Goal: Information Seeking & Learning: Compare options

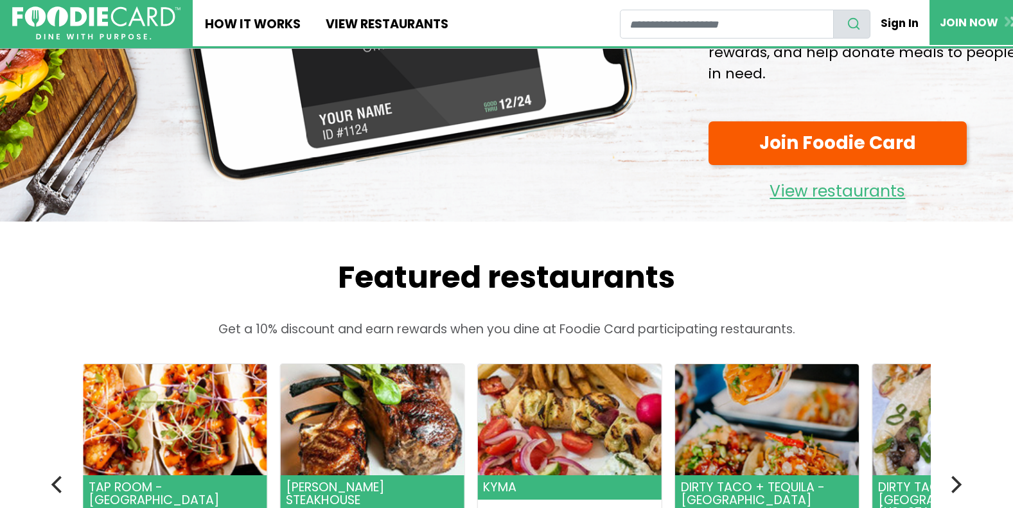
scroll to position [206, 0]
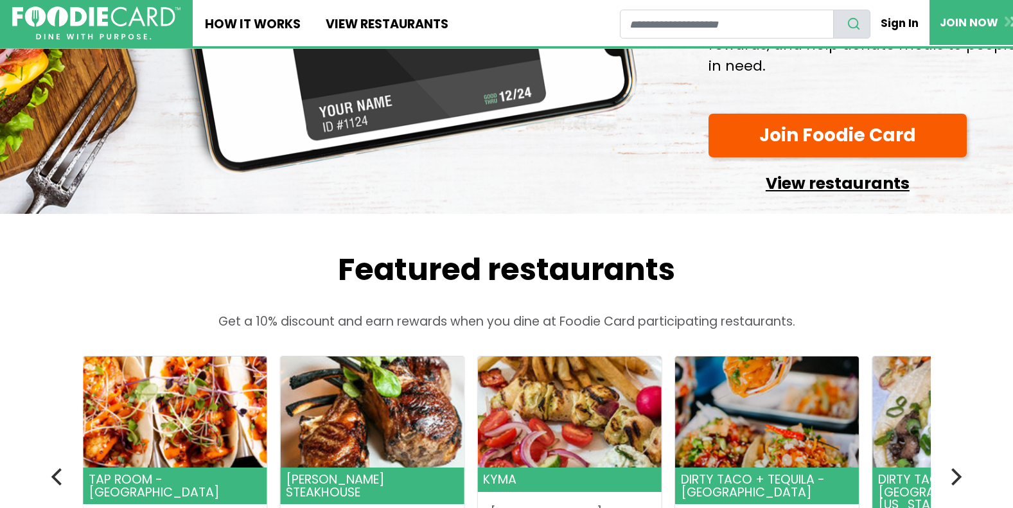
click at [838, 182] on link "View restaurants" at bounding box center [837, 180] width 258 height 33
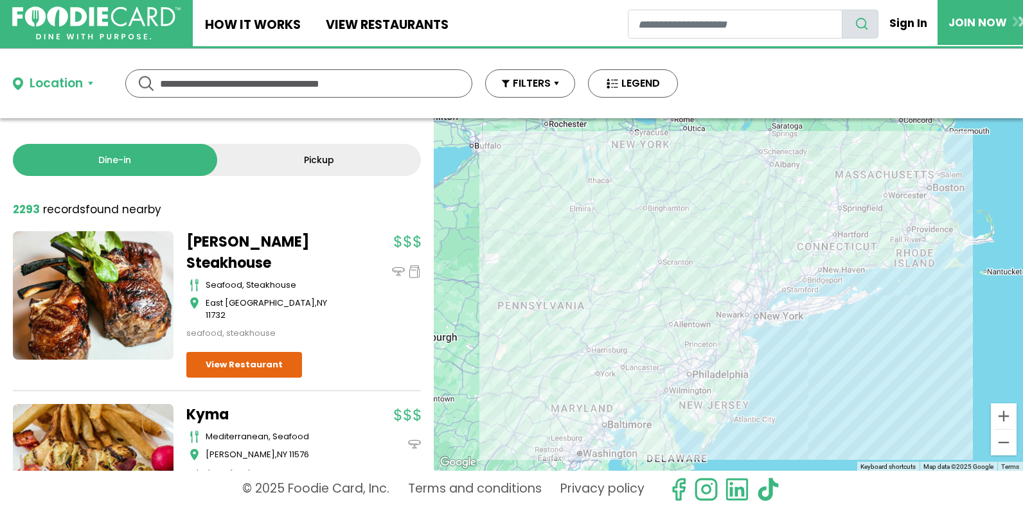
click at [67, 78] on div "Location" at bounding box center [56, 84] width 53 height 19
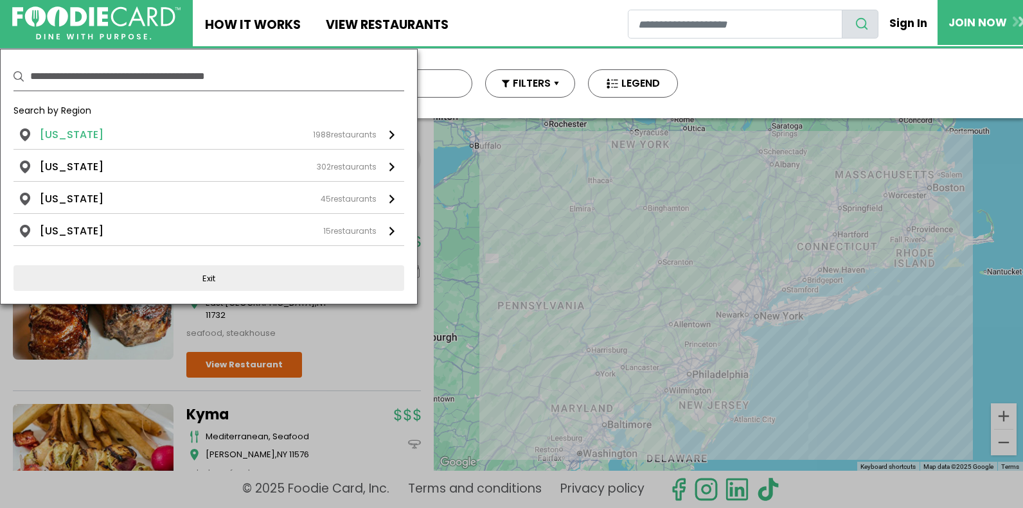
click at [73, 134] on li "[US_STATE]" at bounding box center [72, 134] width 64 height 15
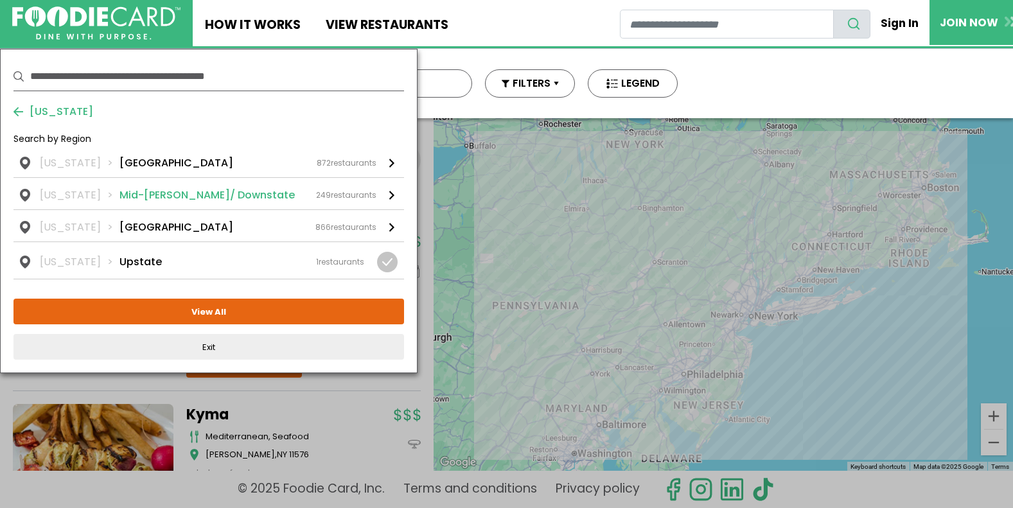
click at [182, 197] on li "Mid-[PERSON_NAME]/ Downstate" at bounding box center [206, 195] width 175 height 15
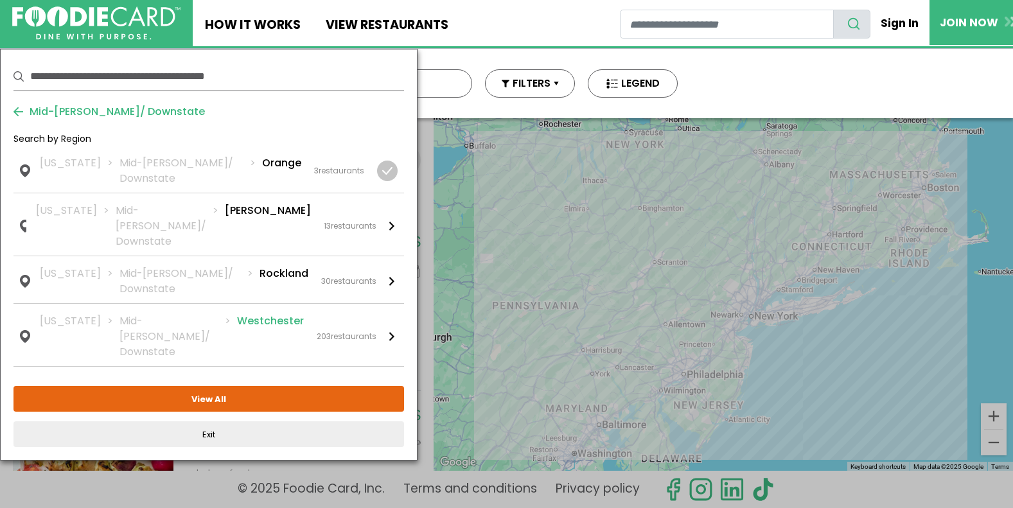
click at [267, 313] on li "Westchester" at bounding box center [270, 336] width 67 height 46
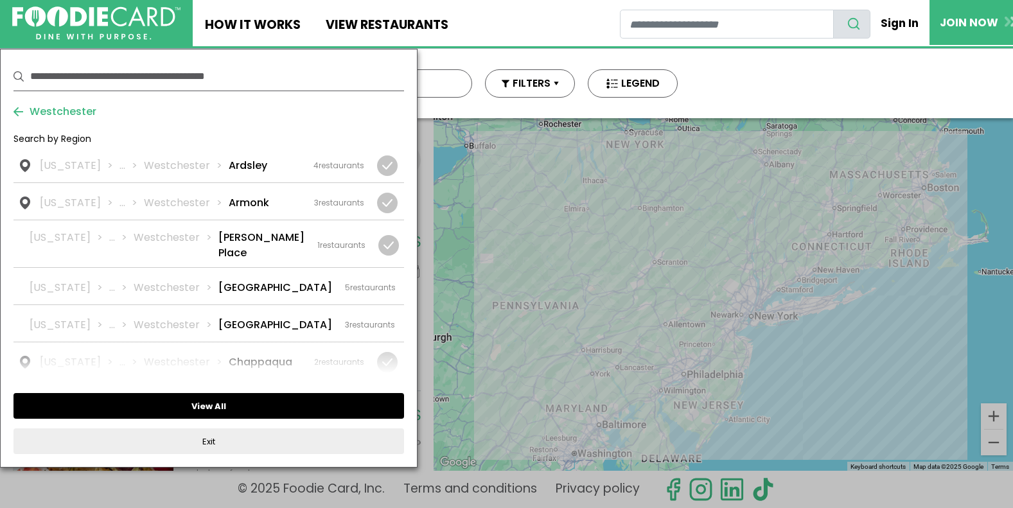
click at [222, 406] on button "View All" at bounding box center [208, 406] width 391 height 26
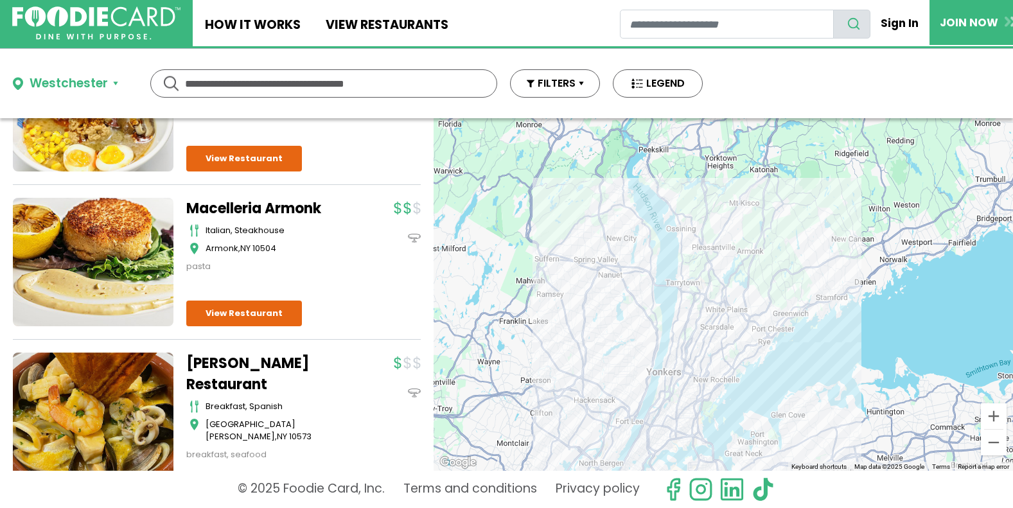
scroll to position [4836, 0]
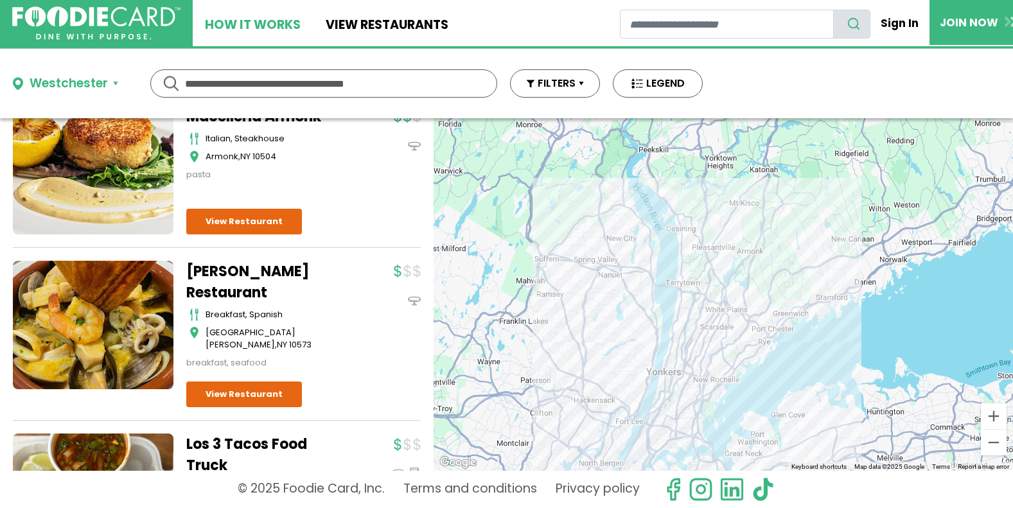
click at [260, 19] on link "How It Works" at bounding box center [253, 23] width 120 height 46
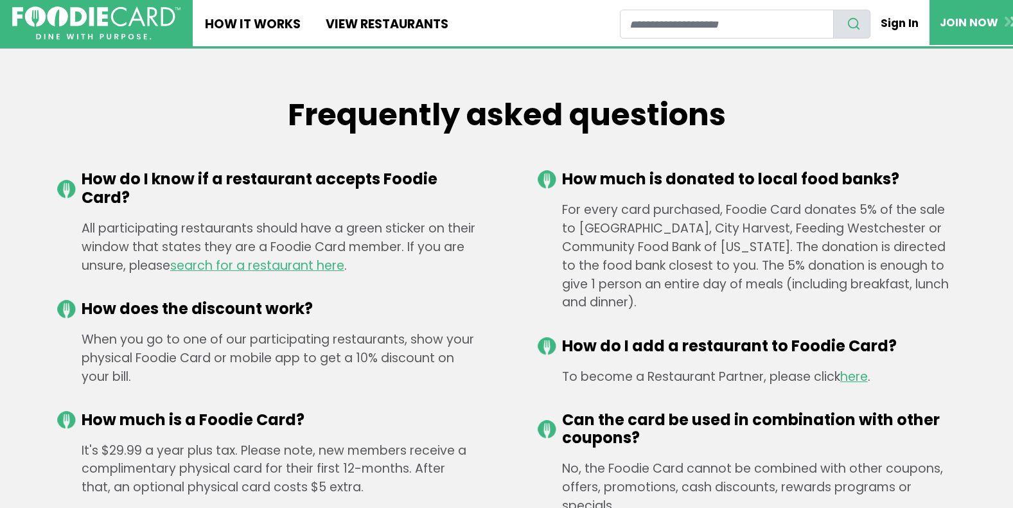
scroll to position [1843, 0]
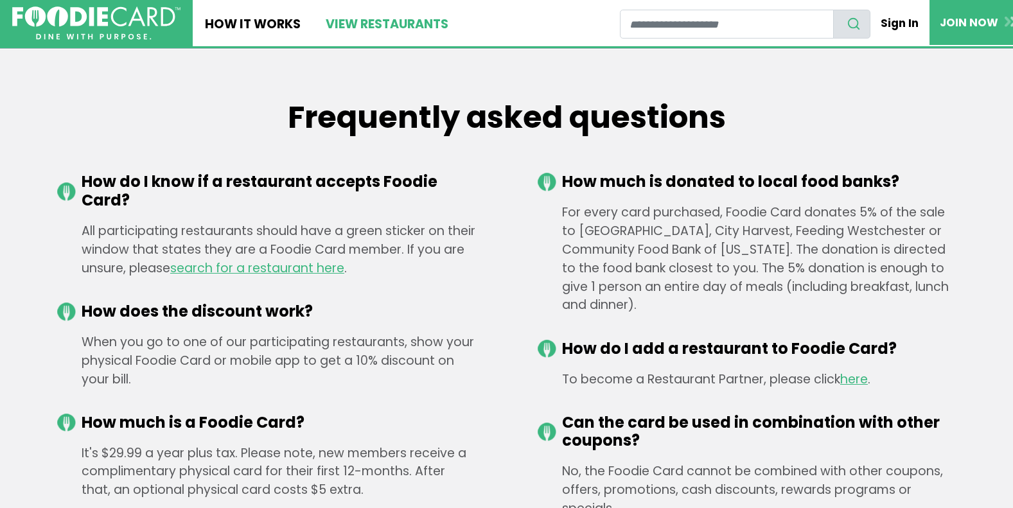
click at [385, 19] on link "View restaurants" at bounding box center [386, 23] width 147 height 46
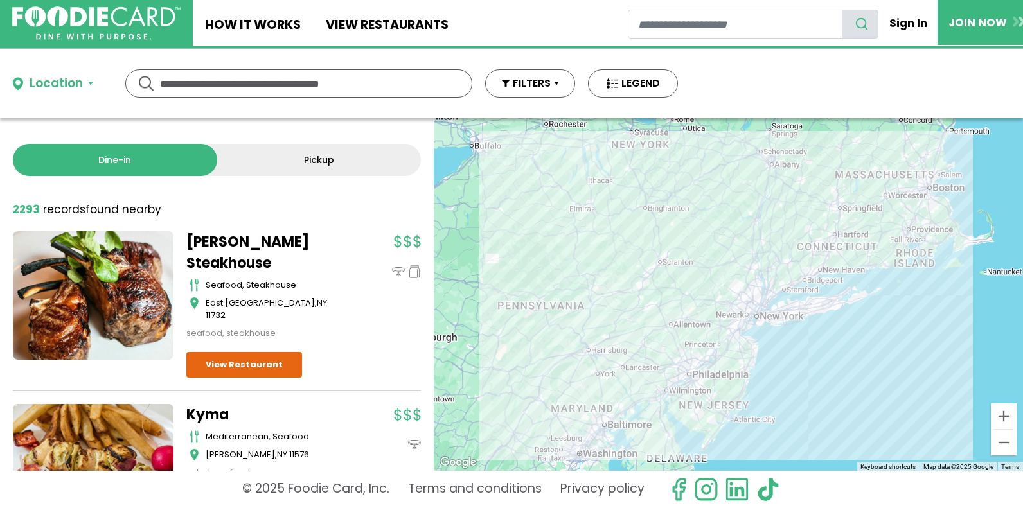
click at [67, 85] on div "Location" at bounding box center [56, 84] width 53 height 19
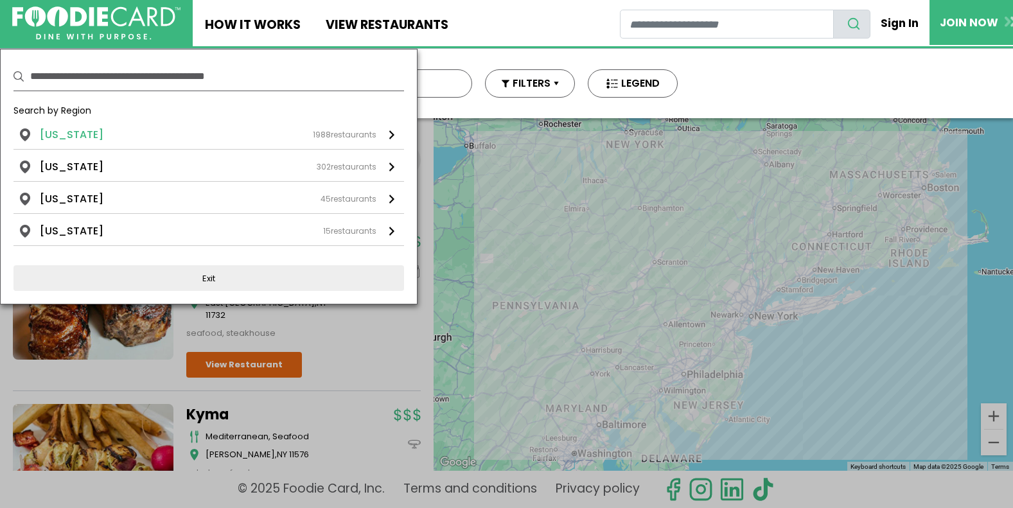
click at [93, 128] on div "[US_STATE] 1988 restaurants" at bounding box center [208, 134] width 337 height 15
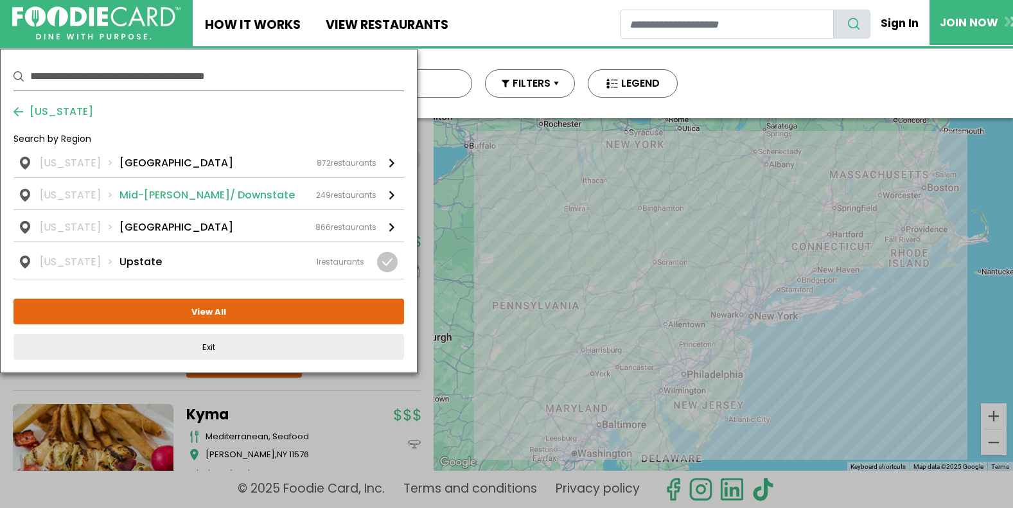
click at [177, 193] on li "Mid-[PERSON_NAME]/ Downstate" at bounding box center [206, 195] width 175 height 15
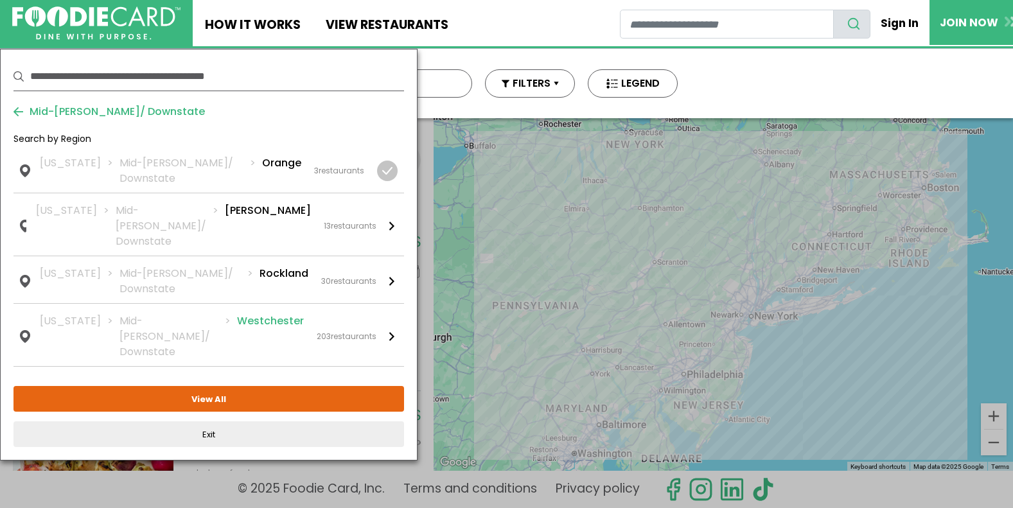
click at [269, 313] on li "Westchester" at bounding box center [270, 336] width 67 height 46
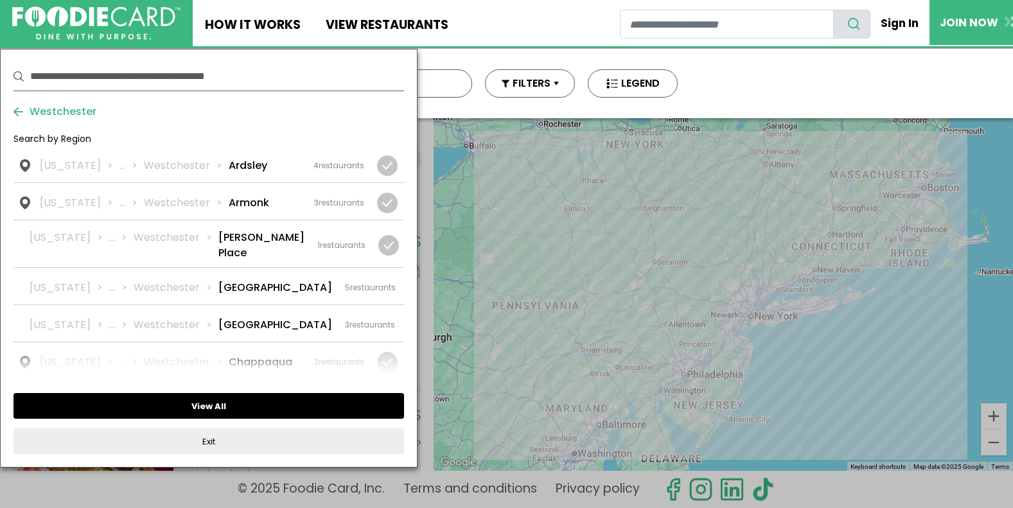
click at [254, 407] on button "View All" at bounding box center [208, 406] width 391 height 26
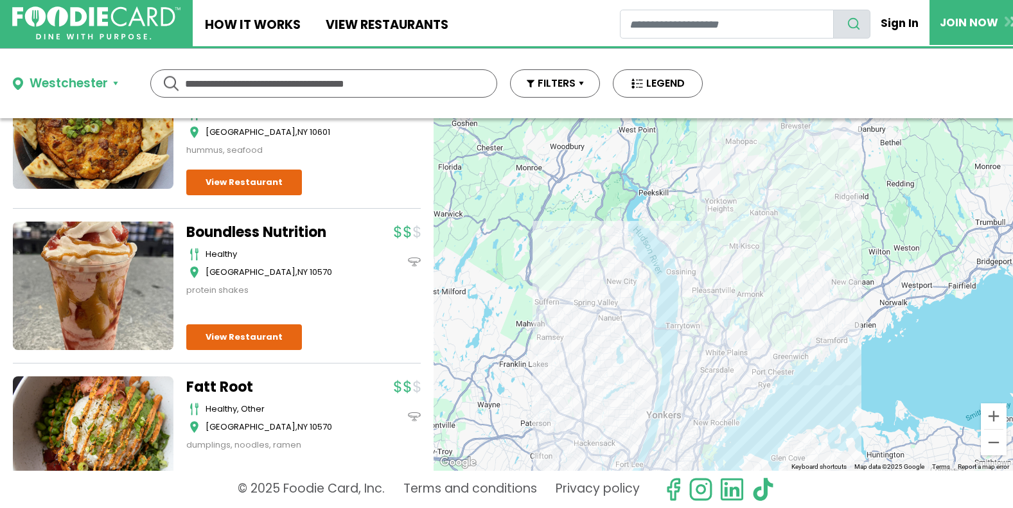
scroll to position [9886, 0]
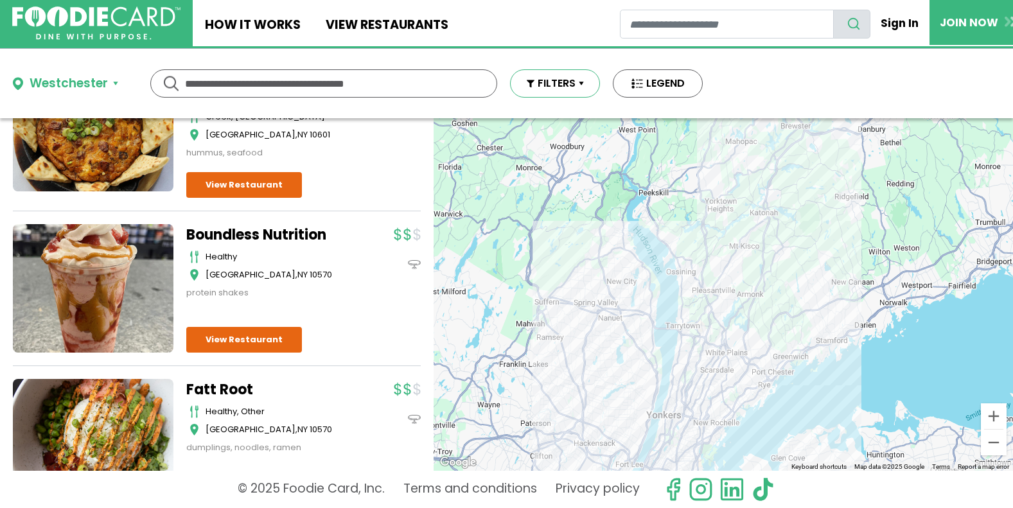
click at [581, 81] on button "FILTERS" at bounding box center [555, 83] width 90 height 28
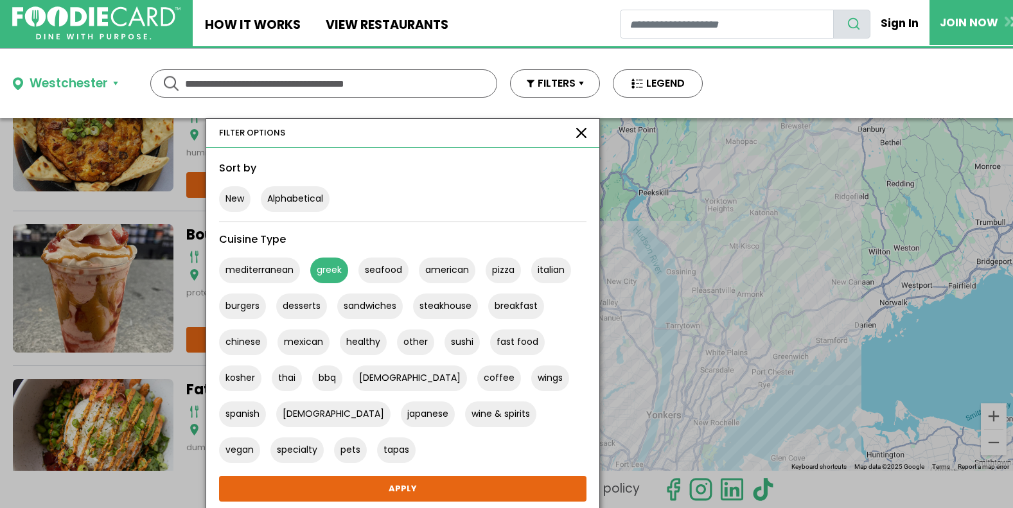
click at [324, 271] on button "greek" at bounding box center [329, 271] width 38 height 26
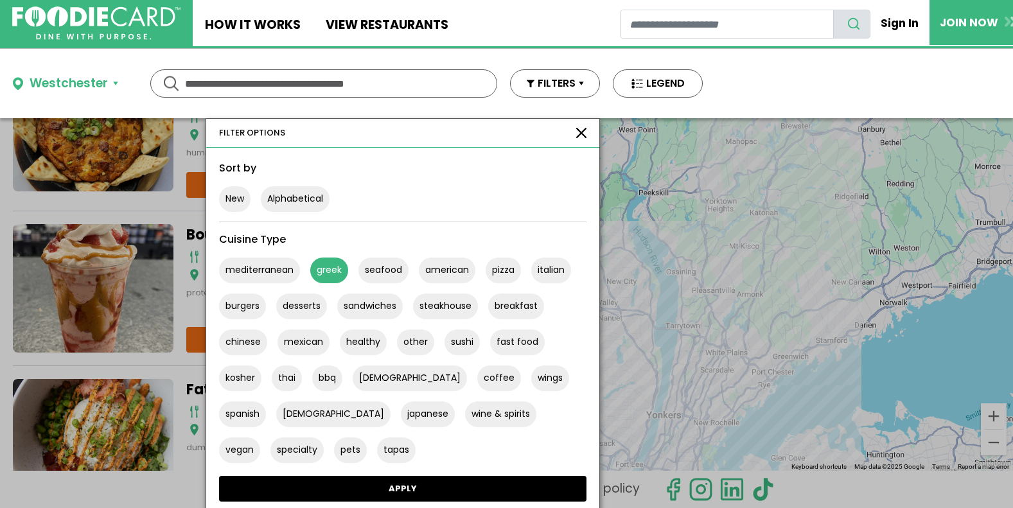
click at [311, 493] on link "APPLY" at bounding box center [402, 489] width 367 height 26
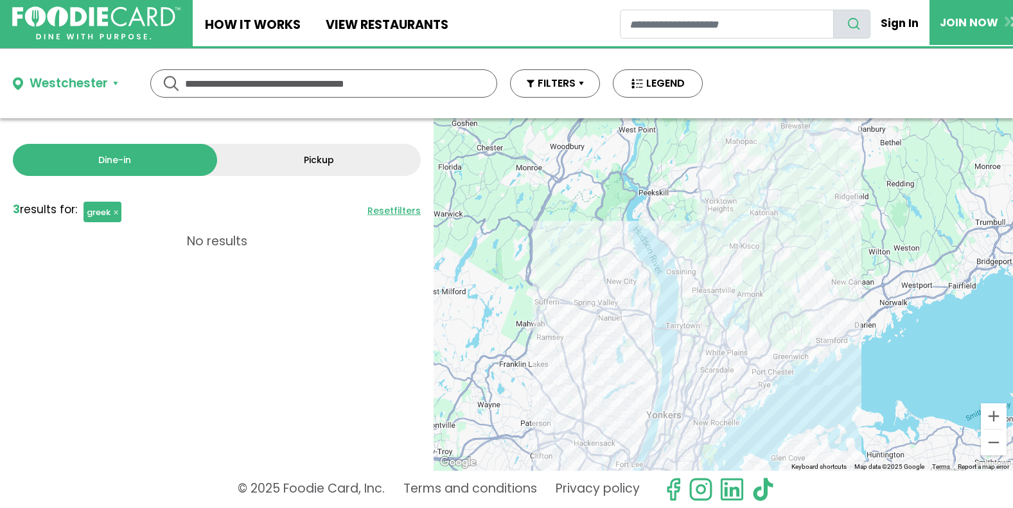
scroll to position [0, 0]
click at [572, 82] on button "FILTERS" at bounding box center [555, 83] width 90 height 28
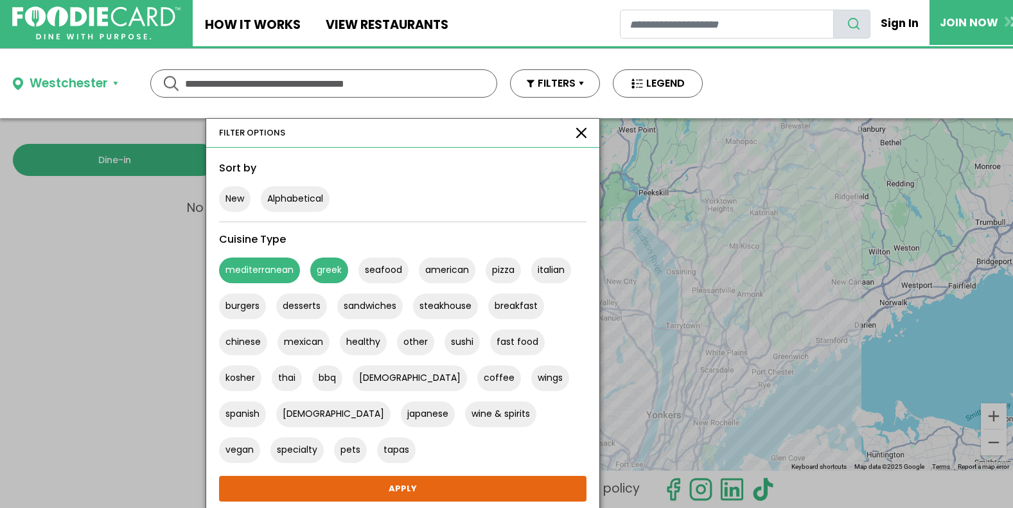
click at [264, 274] on button "mediterranean" at bounding box center [259, 271] width 81 height 26
click at [326, 268] on button "greek" at bounding box center [329, 271] width 38 height 26
click at [321, 267] on button "greek" at bounding box center [329, 271] width 38 height 26
click at [233, 195] on button "New" at bounding box center [234, 199] width 31 height 26
click at [236, 198] on button "New" at bounding box center [234, 199] width 31 height 26
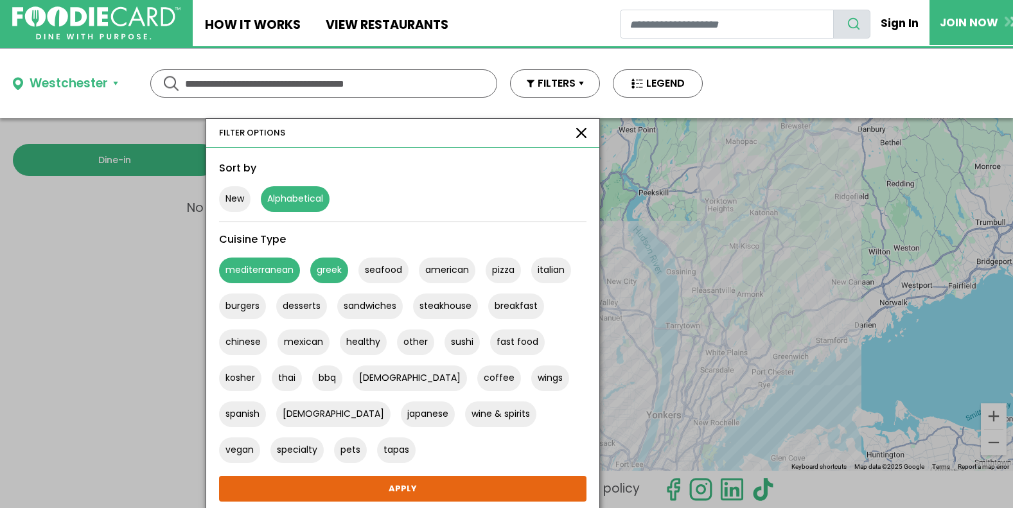
click at [301, 206] on button "Alphabetical" at bounding box center [295, 199] width 69 height 26
click at [330, 270] on button "greek" at bounding box center [329, 271] width 38 height 26
click at [580, 132] on button "button" at bounding box center [581, 133] width 10 height 10
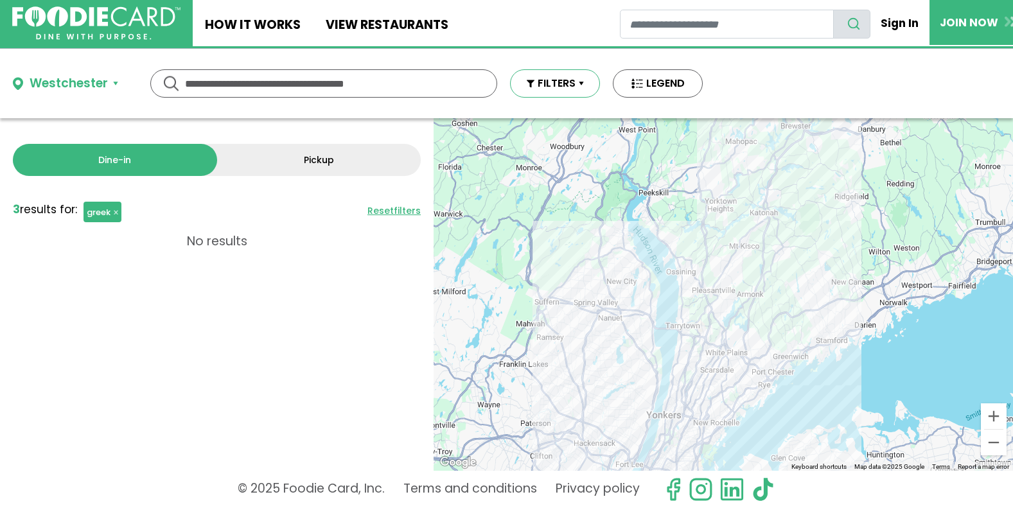
click at [579, 83] on button "FILTERS" at bounding box center [555, 83] width 90 height 28
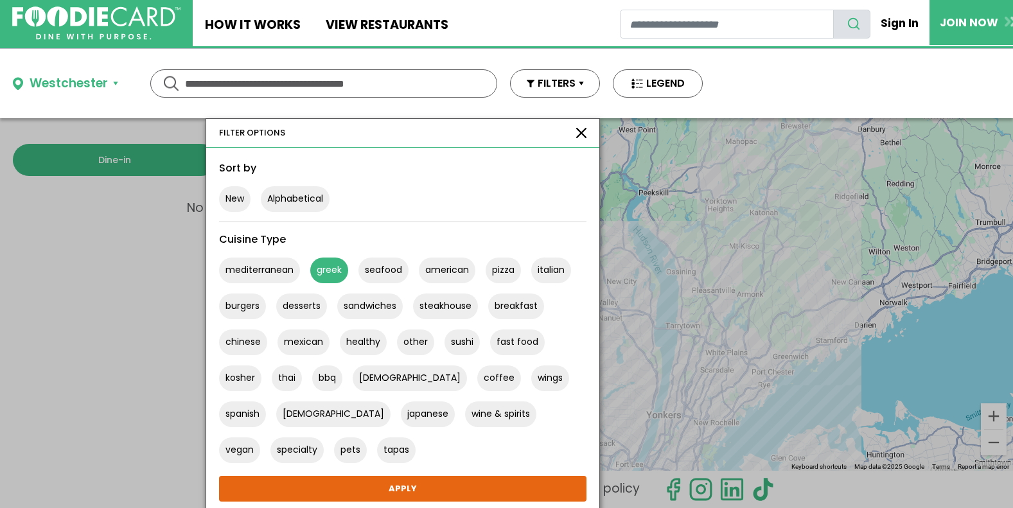
click at [318, 265] on button "greek" at bounding box center [329, 271] width 38 height 26
click at [324, 267] on button "greek" at bounding box center [329, 271] width 38 height 26
click at [371, 272] on button "seafood" at bounding box center [383, 271] width 50 height 26
click at [543, 267] on button "italian" at bounding box center [551, 271] width 40 height 26
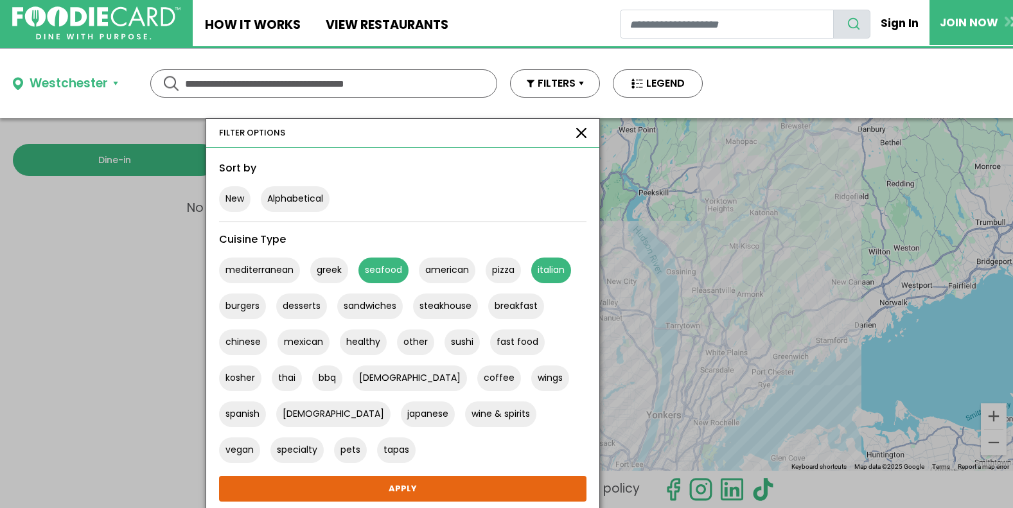
click at [398, 268] on button "seafood" at bounding box center [383, 271] width 50 height 26
click at [382, 270] on button "seafood" at bounding box center [383, 271] width 50 height 26
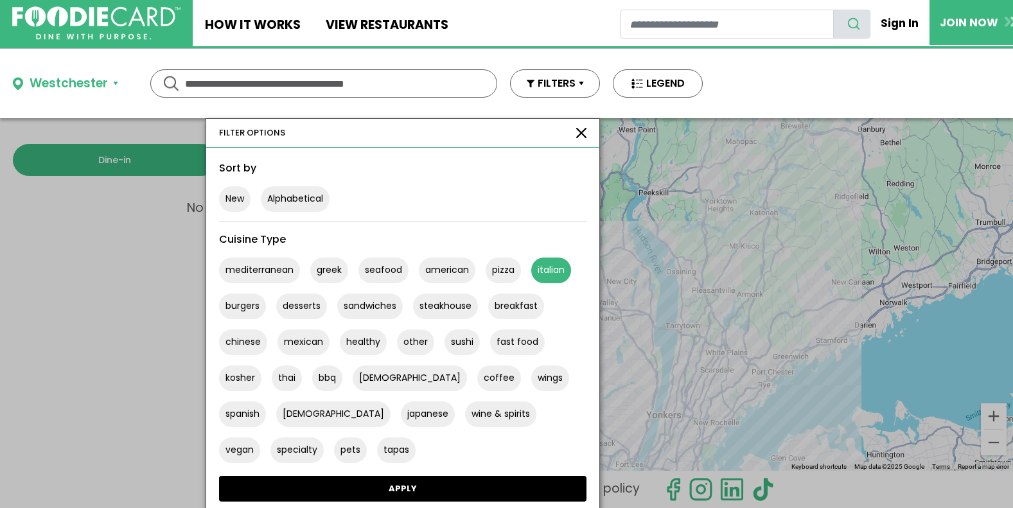
click at [402, 489] on link "APPLY" at bounding box center [402, 489] width 367 height 26
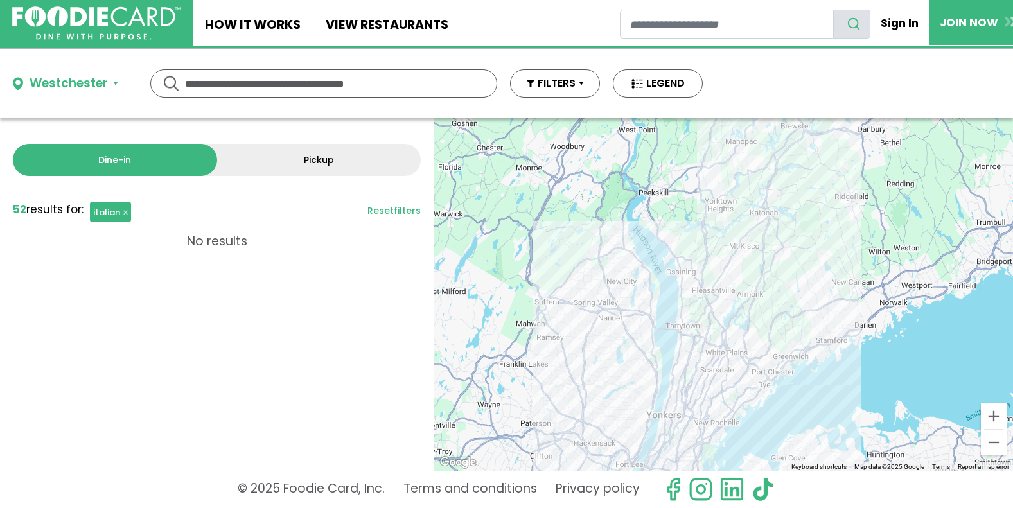
click at [325, 168] on link "Pickup" at bounding box center [319, 160] width 204 height 32
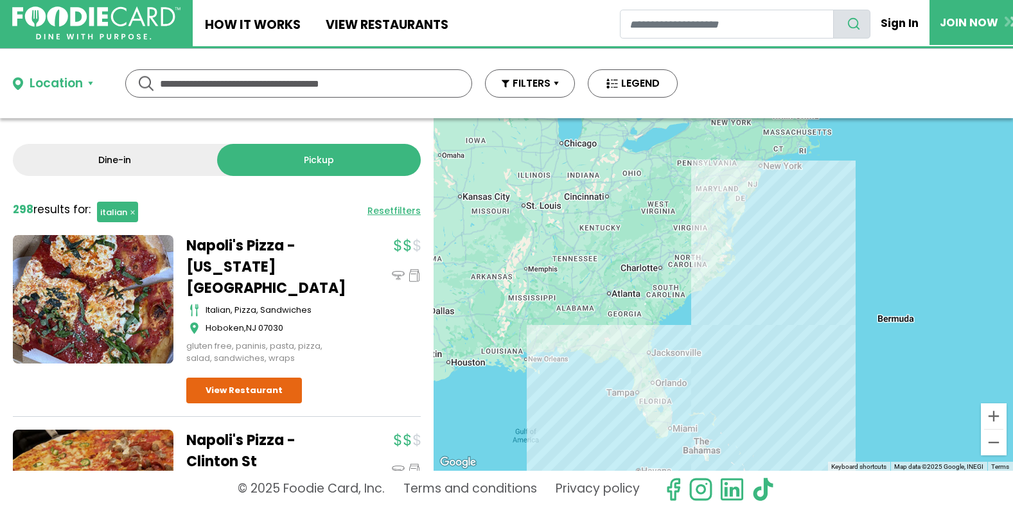
click at [164, 168] on link "Dine-in" at bounding box center [115, 160] width 204 height 32
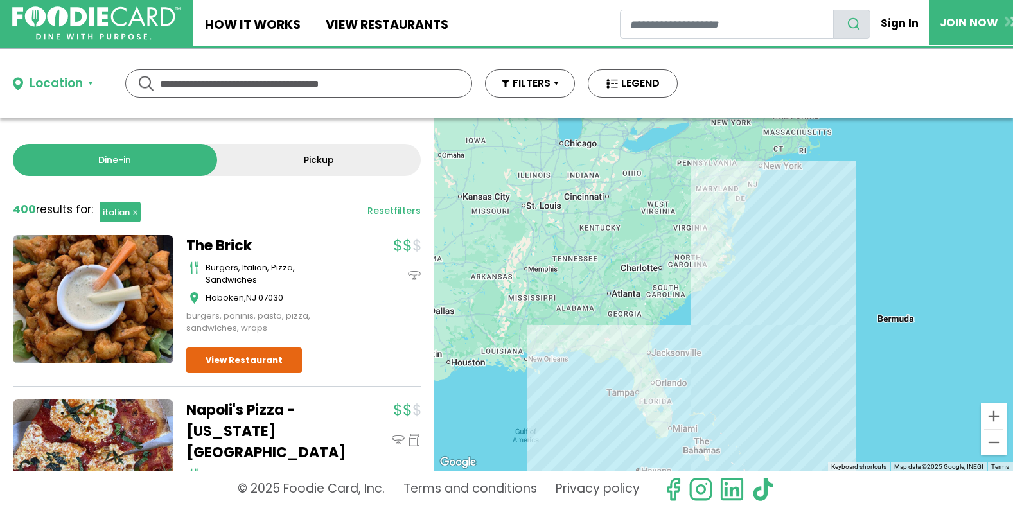
click at [380, 211] on link "Reset filters" at bounding box center [393, 210] width 53 height 13
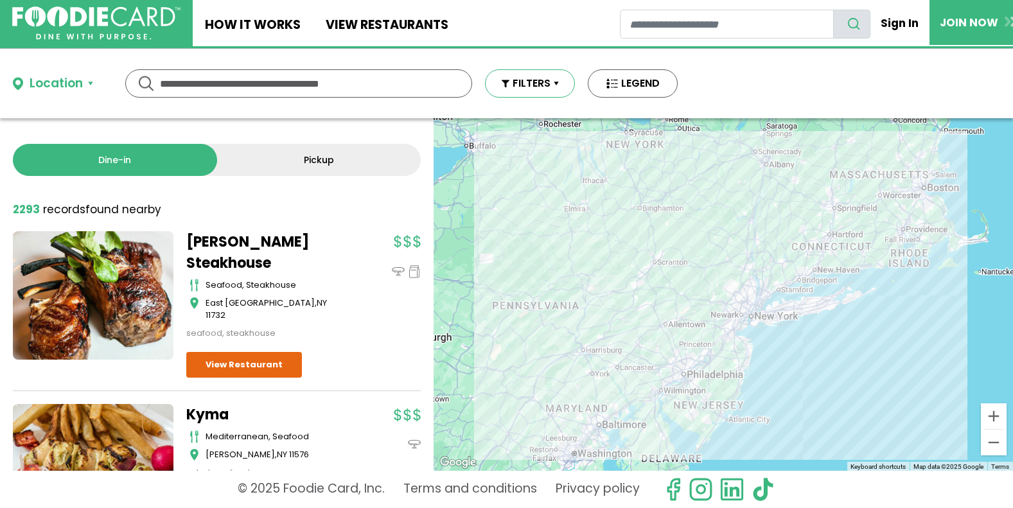
click at [525, 85] on button "FILTERS" at bounding box center [530, 83] width 90 height 28
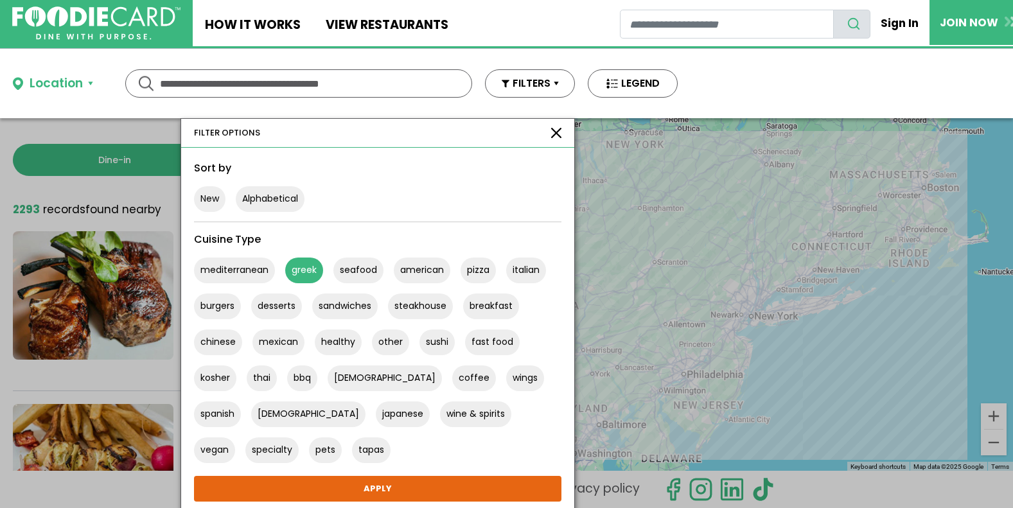
click at [298, 268] on button "greek" at bounding box center [304, 271] width 38 height 26
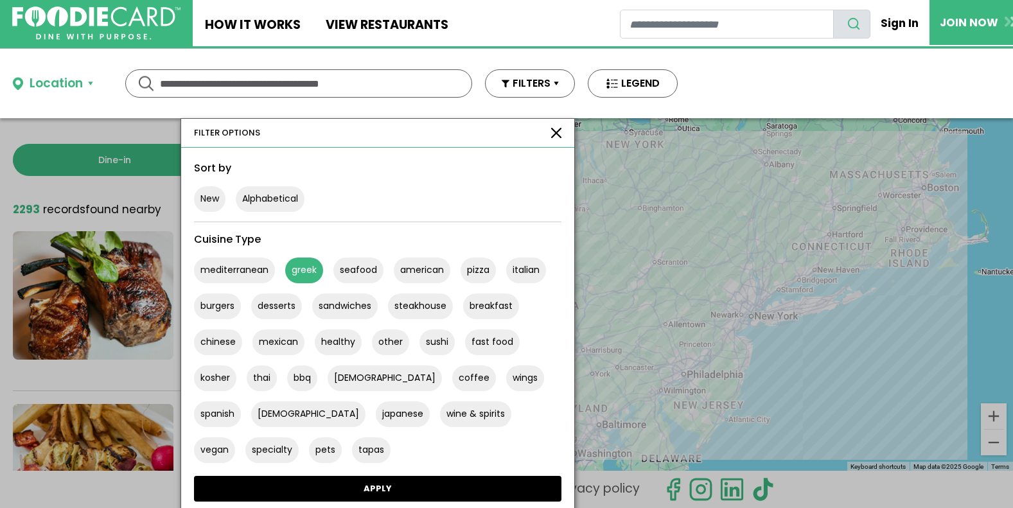
click at [317, 486] on link "APPLY" at bounding box center [377, 489] width 367 height 26
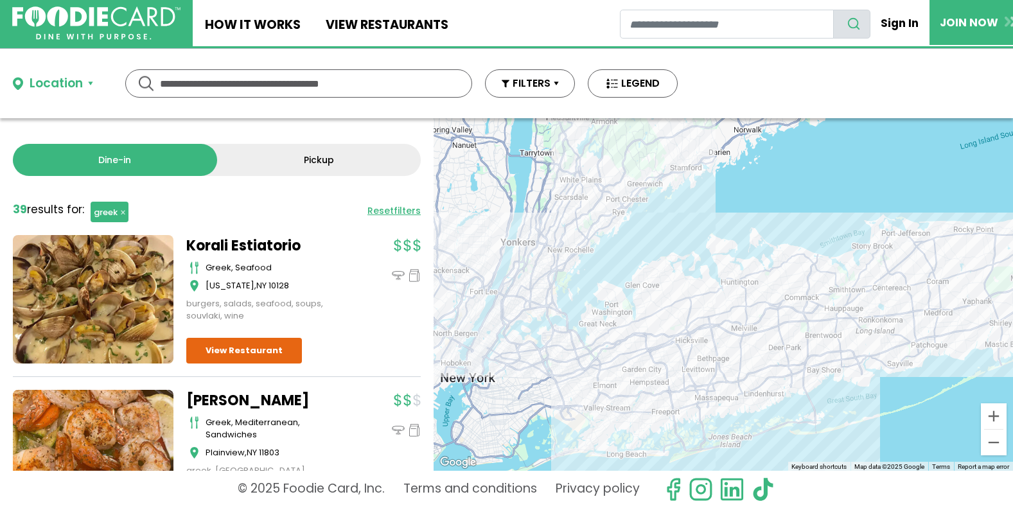
click at [581, 188] on div at bounding box center [723, 294] width 579 height 353
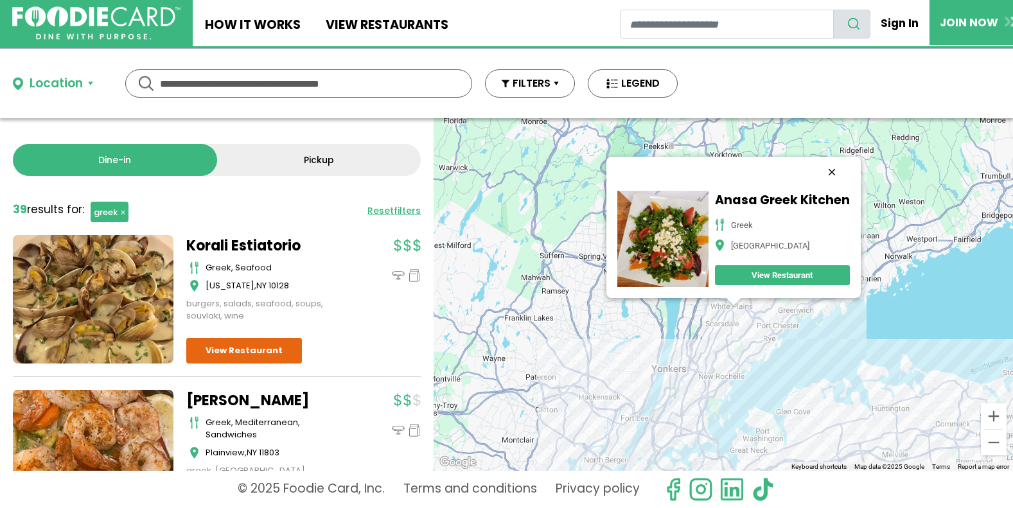
click at [832, 174] on button "Close" at bounding box center [831, 172] width 31 height 31
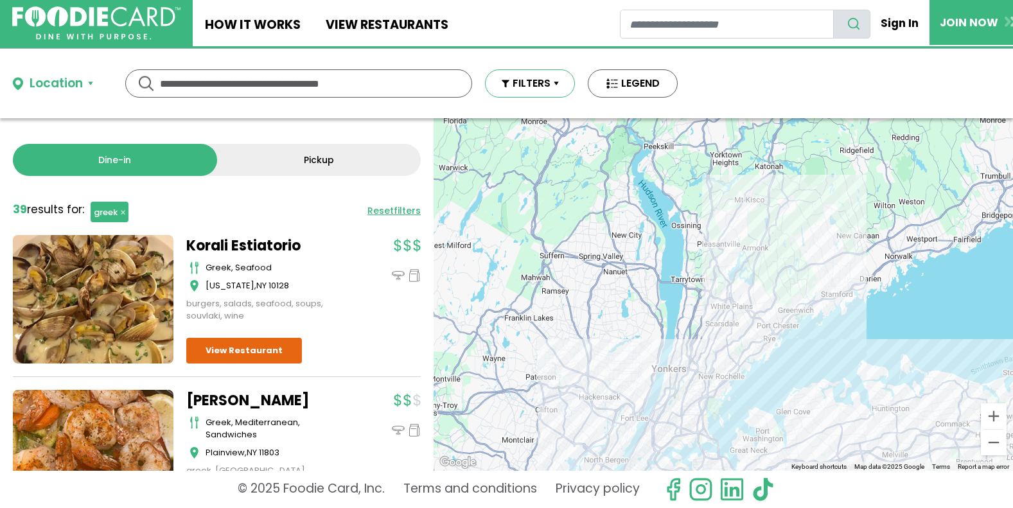
click at [535, 76] on button "FILTERS" at bounding box center [530, 83] width 90 height 28
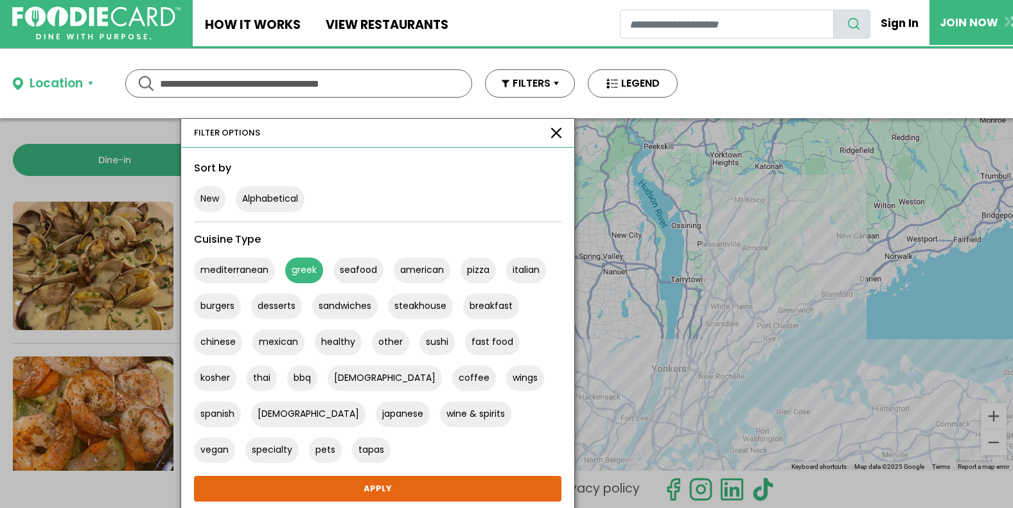
click at [237, 136] on div "FILTER OPTIONS" at bounding box center [227, 133] width 66 height 13
click at [559, 133] on button "button" at bounding box center [556, 133] width 10 height 10
